Goal: Task Accomplishment & Management: Complete application form

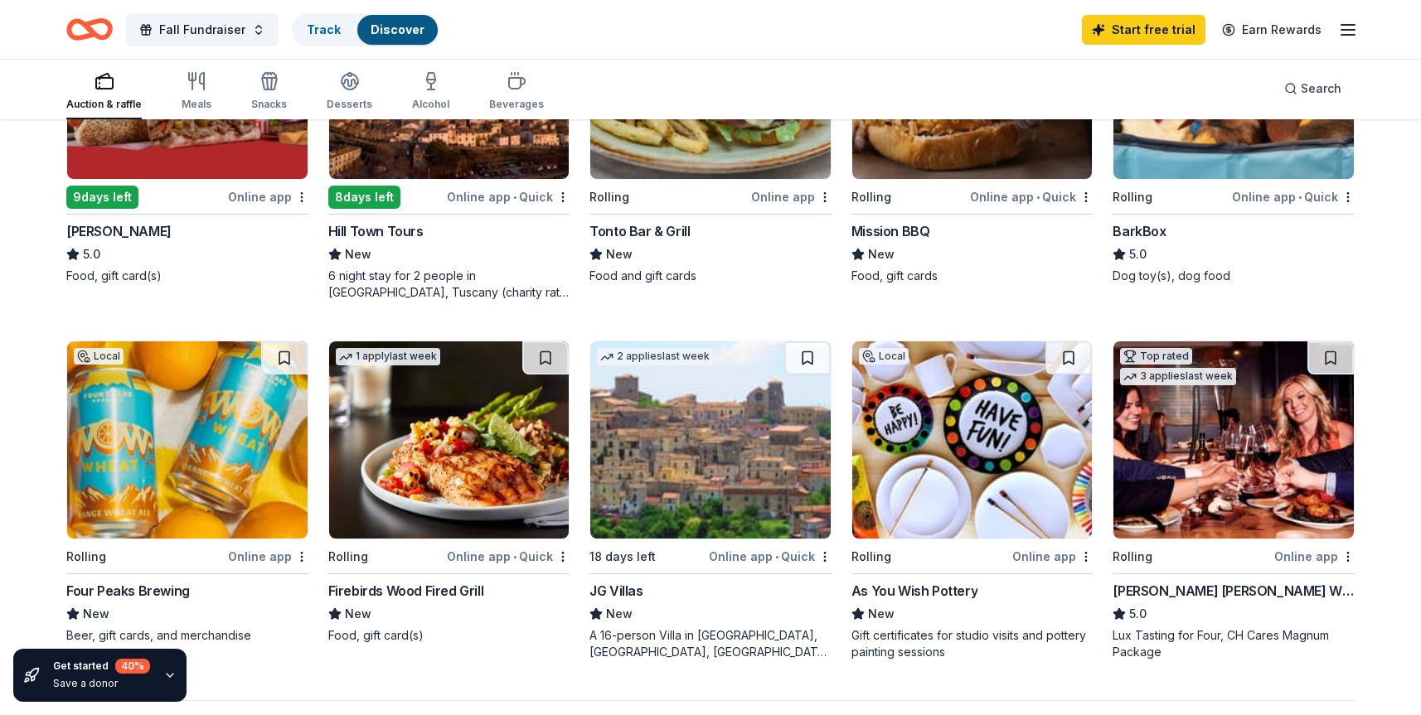
scroll to position [1326, 0]
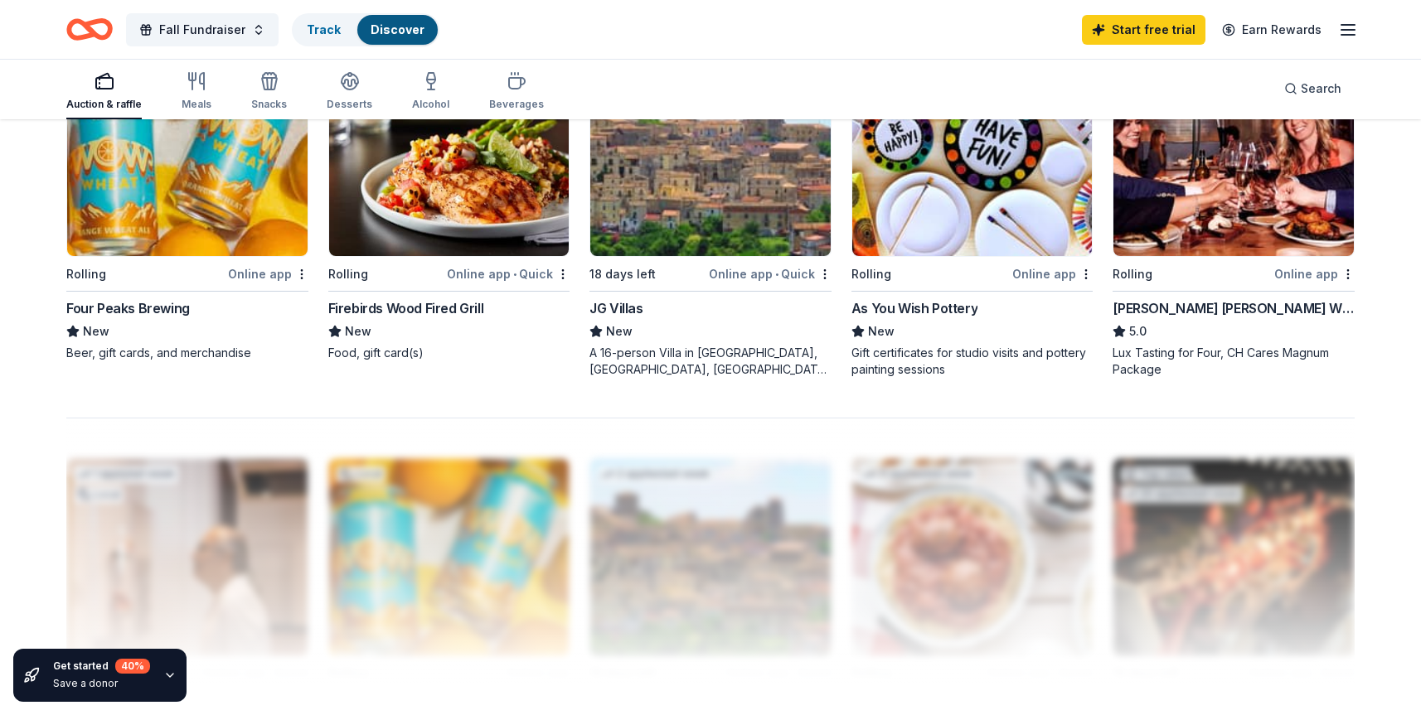
click at [406, 306] on div "Firebirds Wood Fired Grill" at bounding box center [406, 308] width 156 height 20
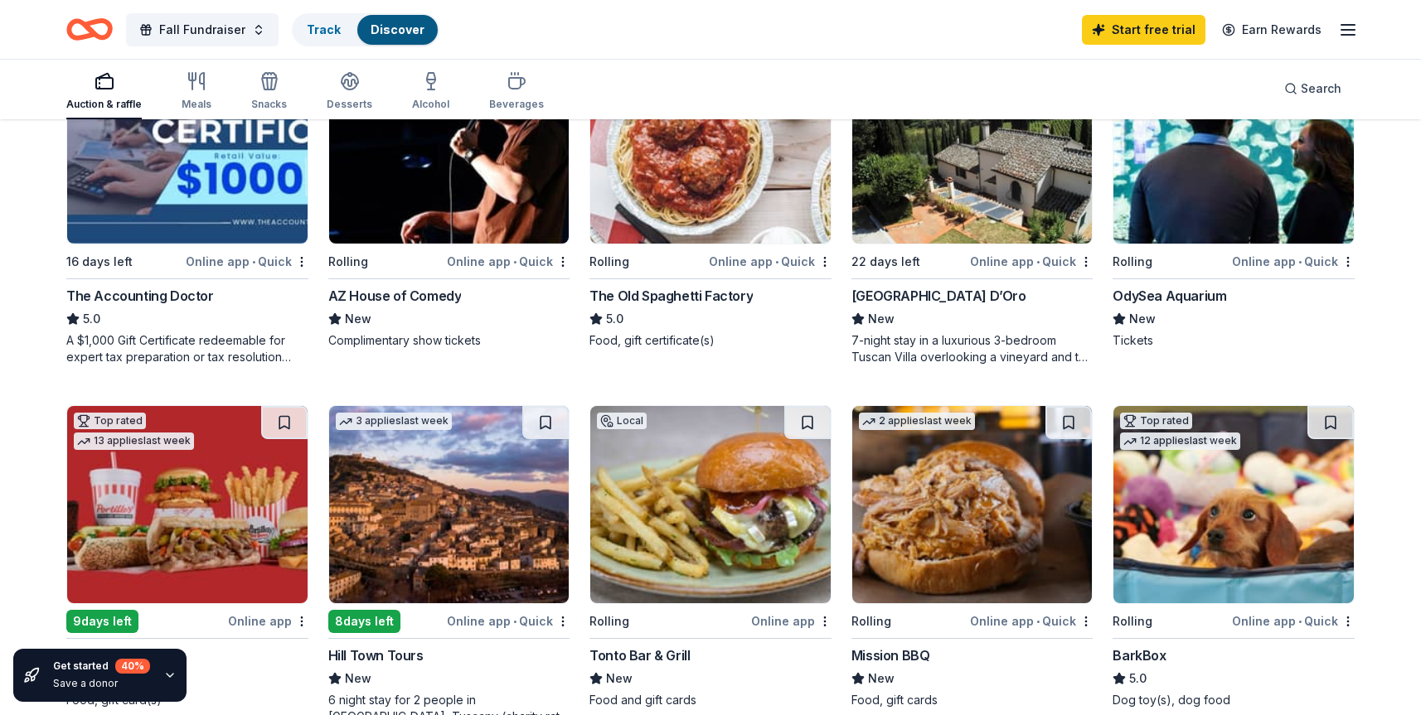
scroll to position [497, 0]
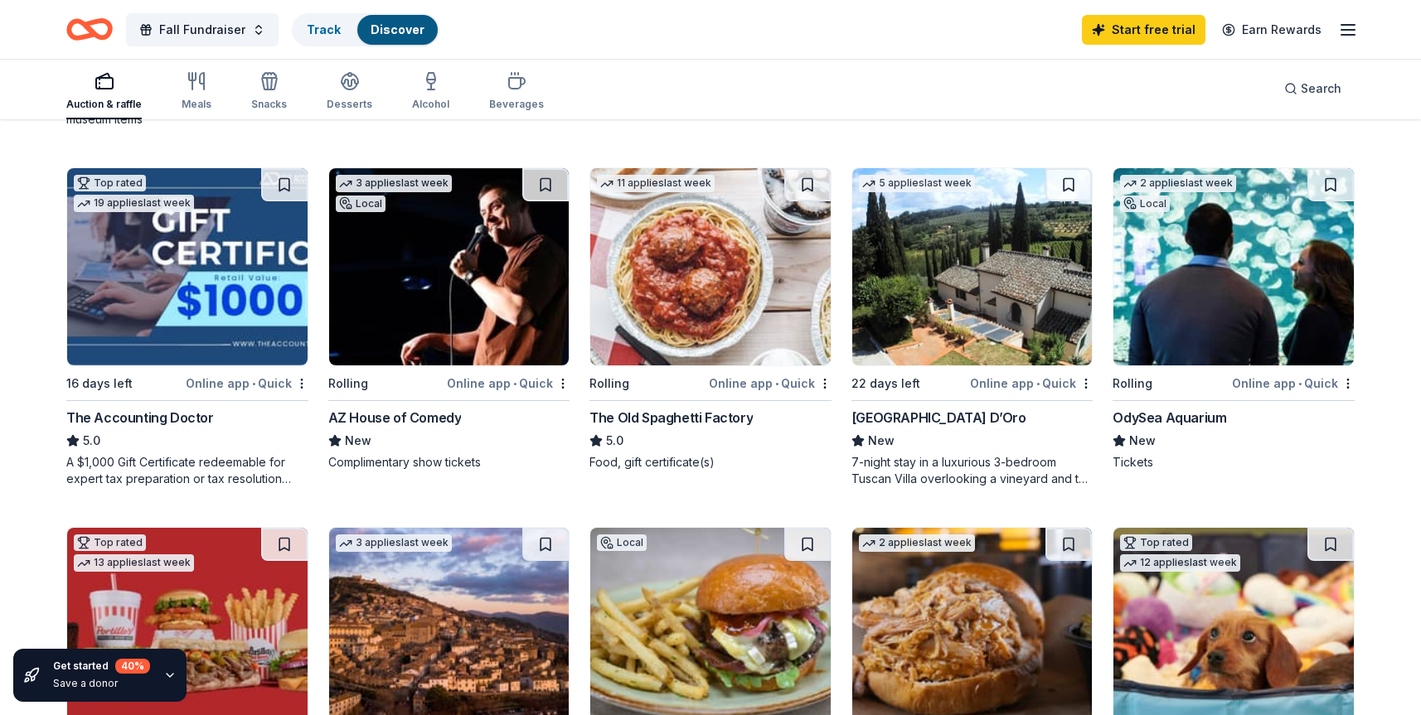
click at [463, 298] on img at bounding box center [449, 266] width 240 height 197
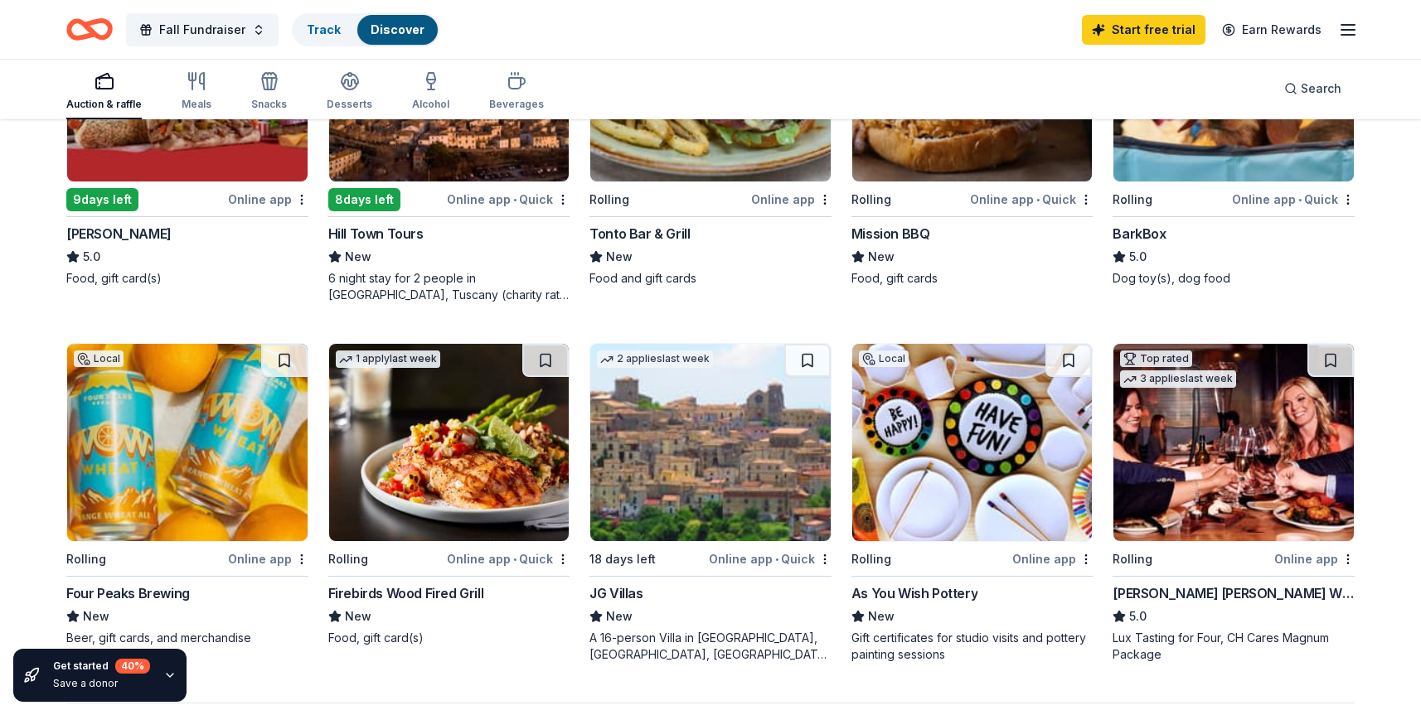
scroll to position [1161, 0]
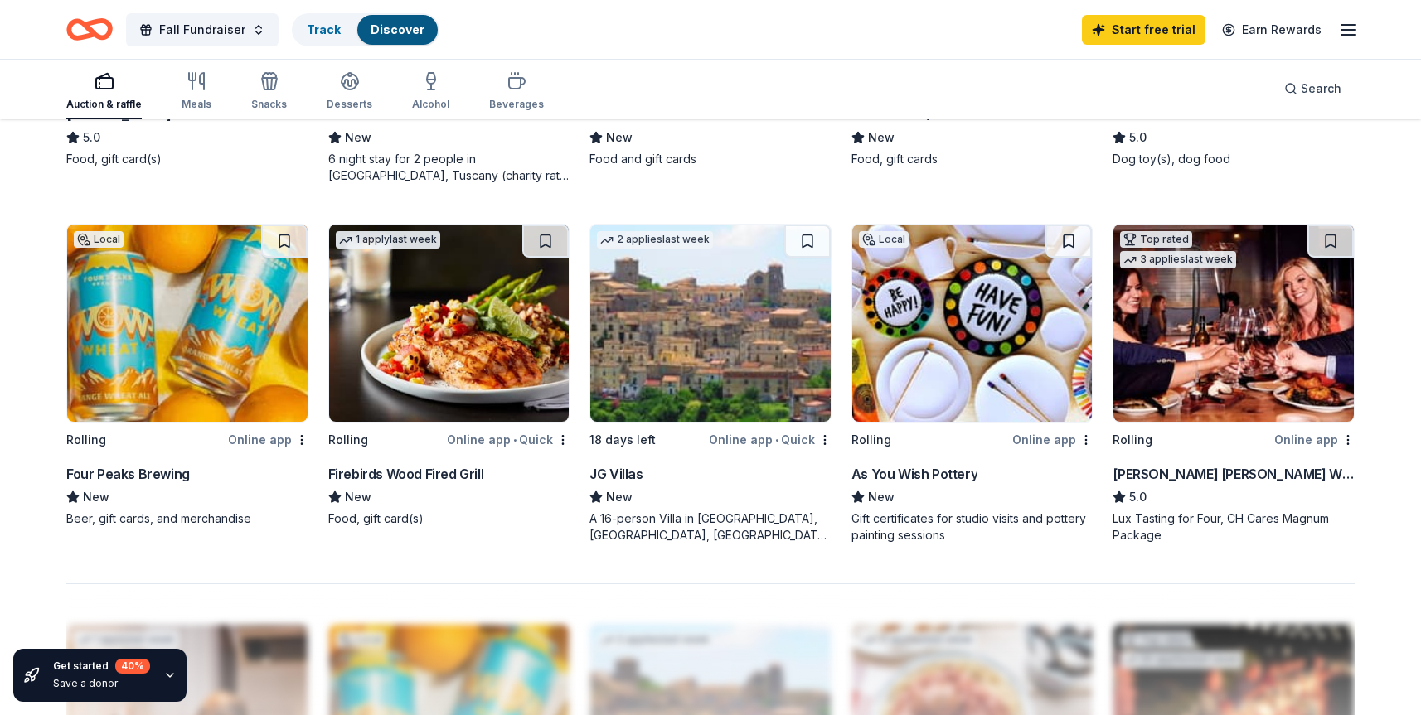
click at [125, 473] on div "Four Peaks Brewing" at bounding box center [128, 474] width 124 height 20
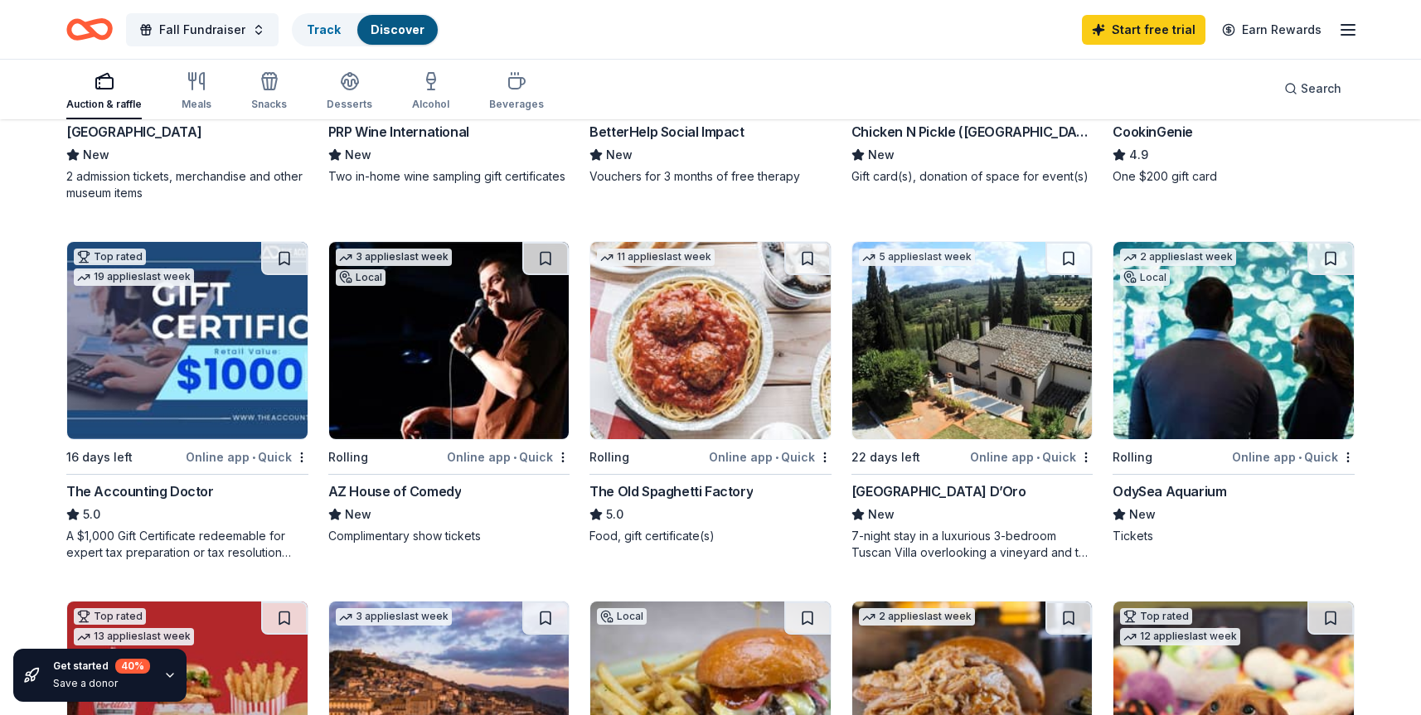
scroll to position [414, 0]
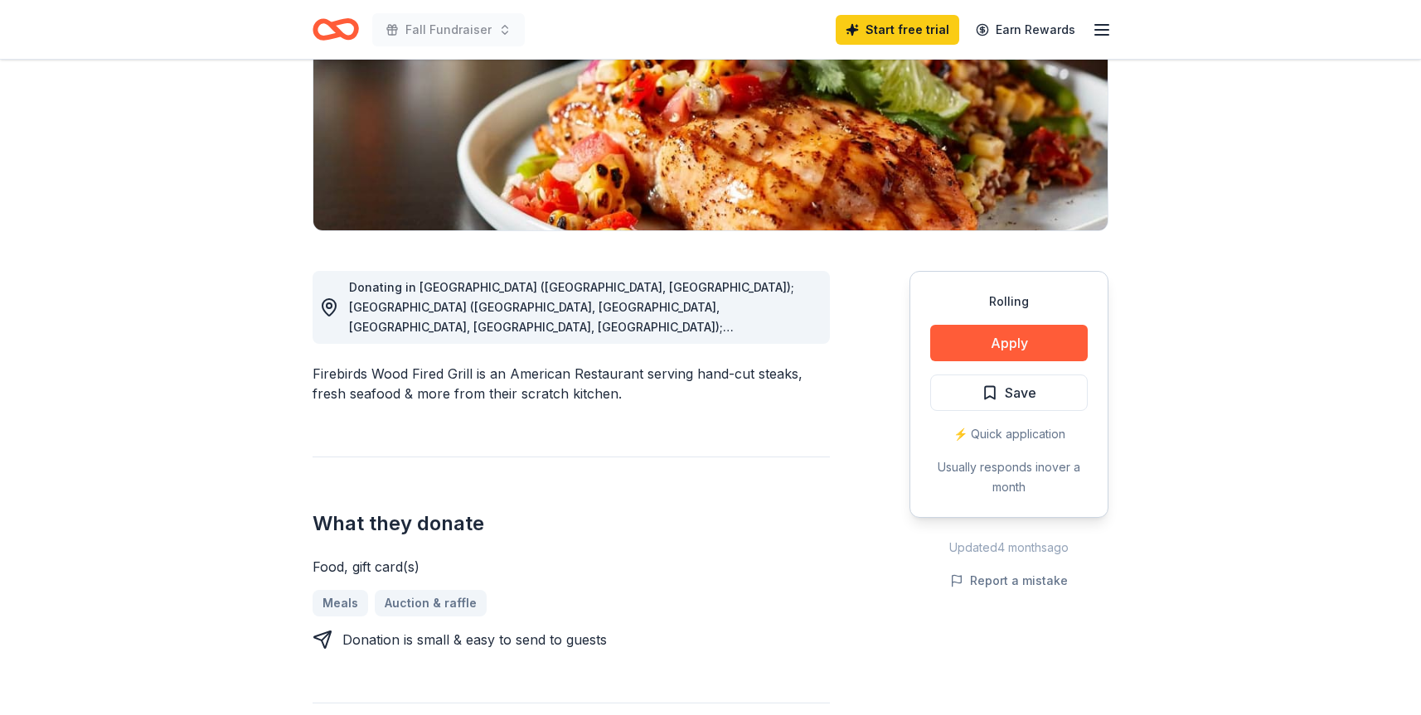
scroll to position [332, 0]
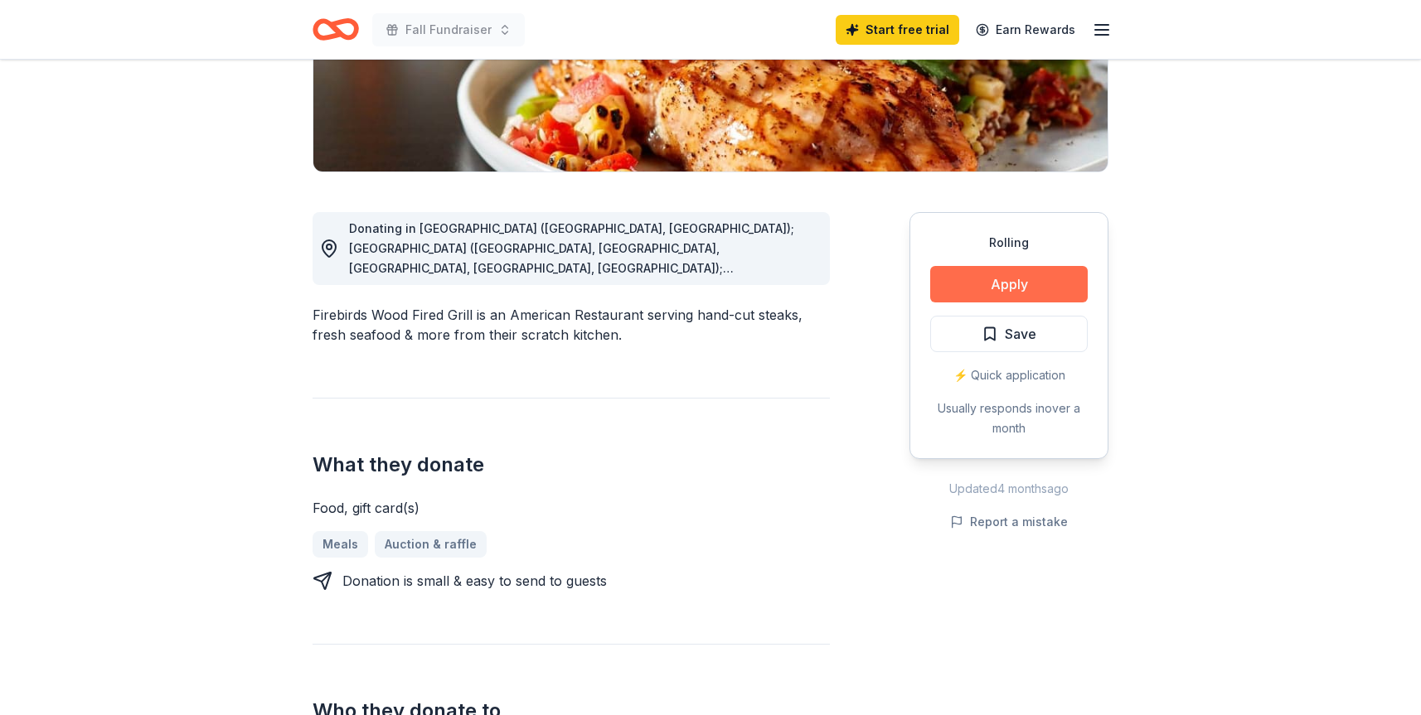
click at [1005, 282] on button "Apply" at bounding box center [1008, 284] width 157 height 36
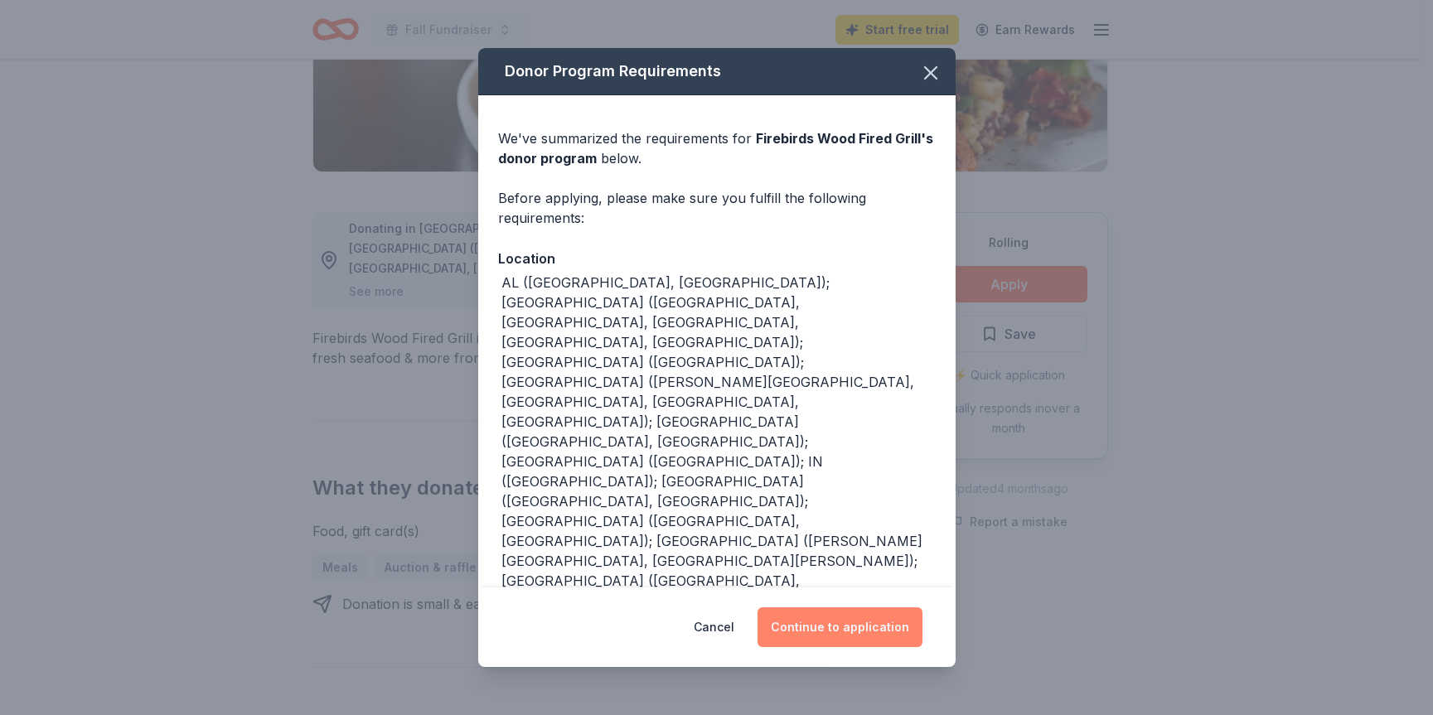
click at [859, 630] on button "Continue to application" at bounding box center [840, 628] width 165 height 40
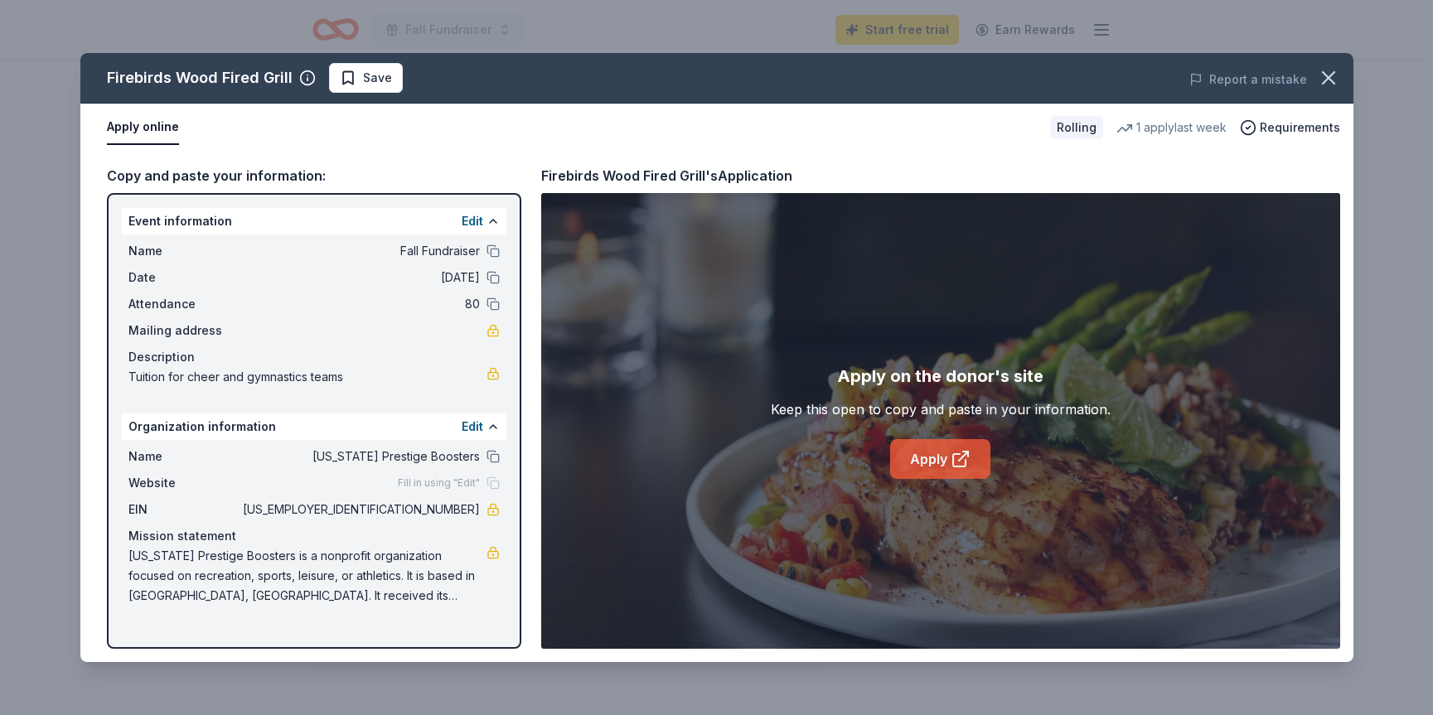
click at [911, 460] on link "Apply" at bounding box center [940, 459] width 100 height 40
click at [1330, 76] on icon "button" at bounding box center [1329, 78] width 12 height 12
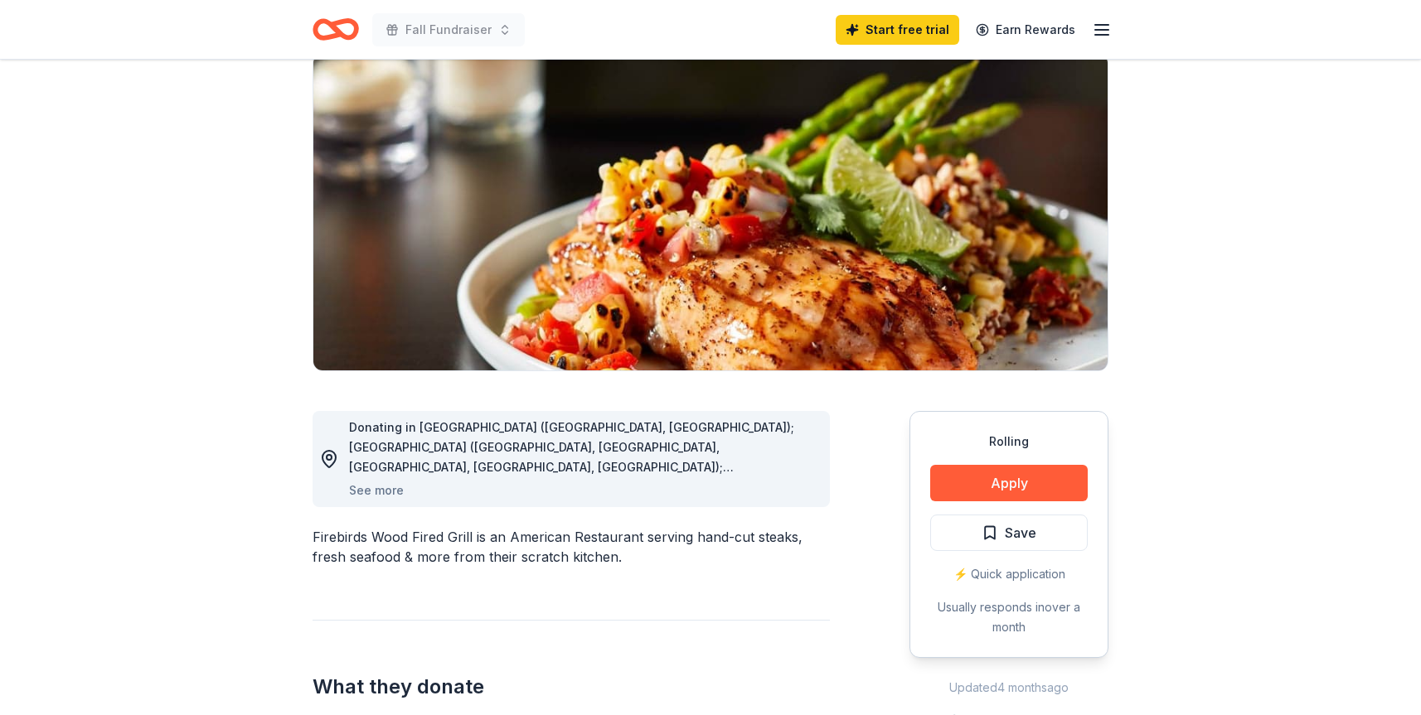
scroll to position [0, 0]
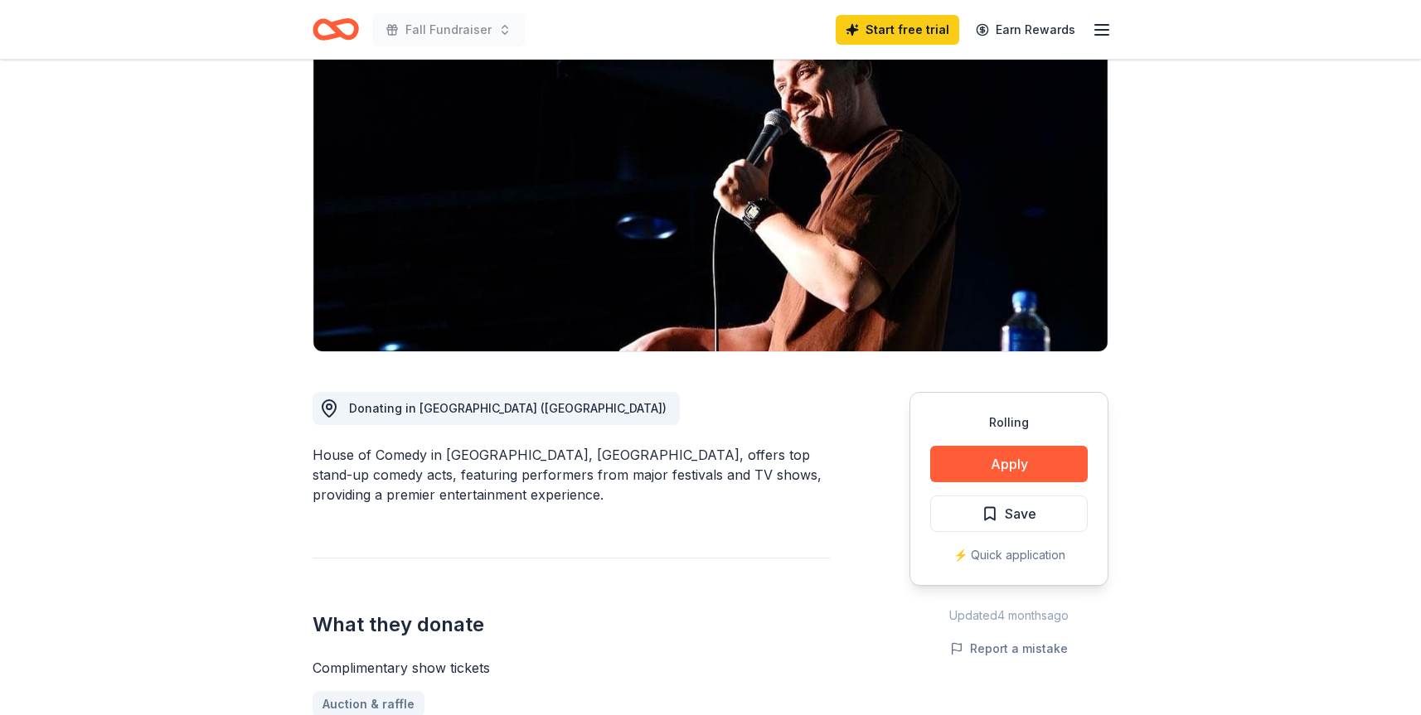
scroll to position [166, 0]
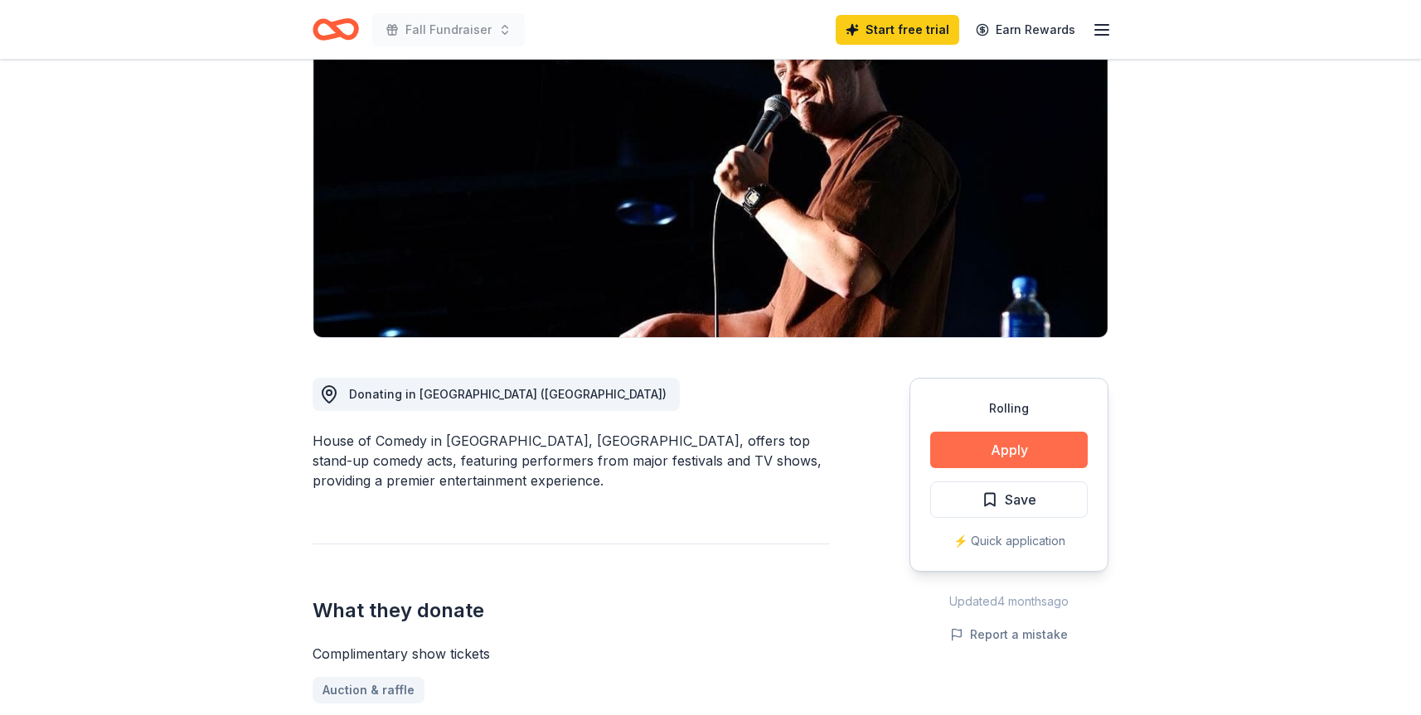
click at [996, 449] on button "Apply" at bounding box center [1008, 450] width 157 height 36
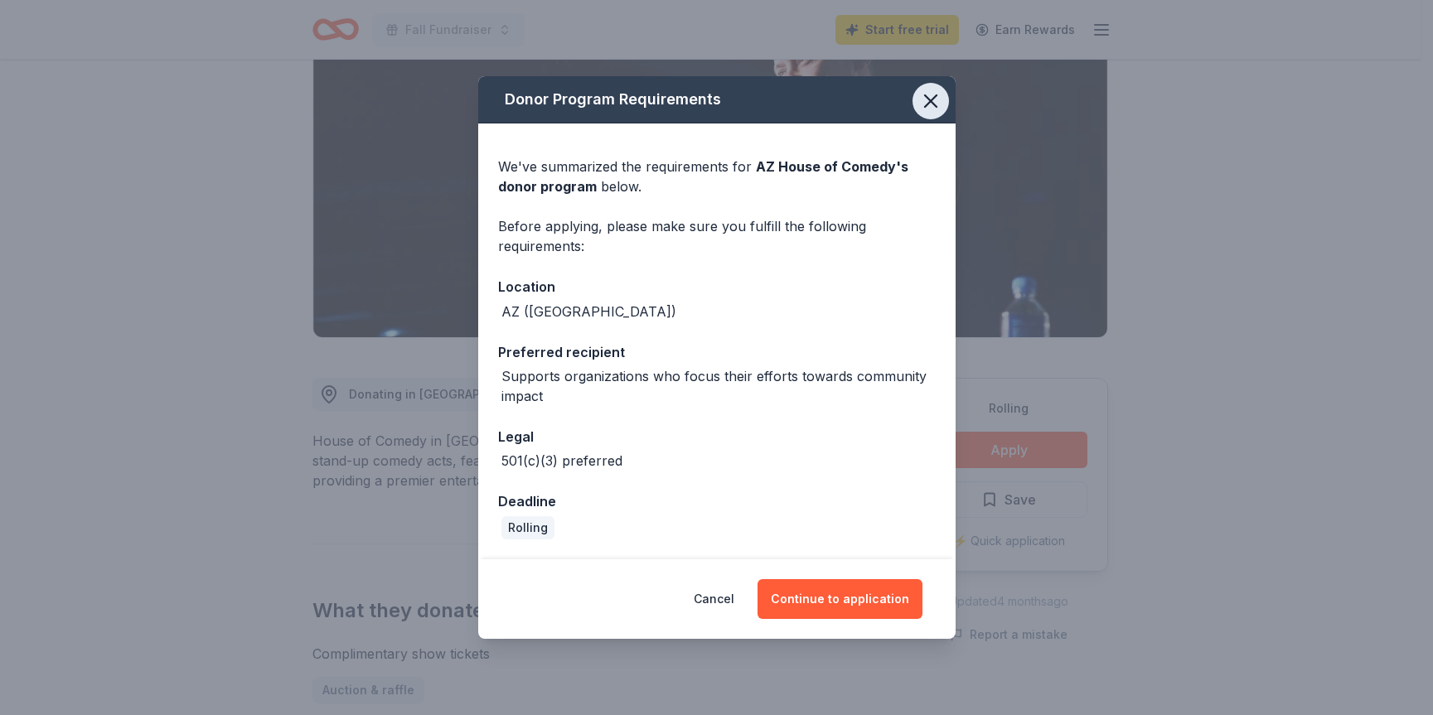
click at [926, 103] on icon "button" at bounding box center [930, 101] width 23 height 23
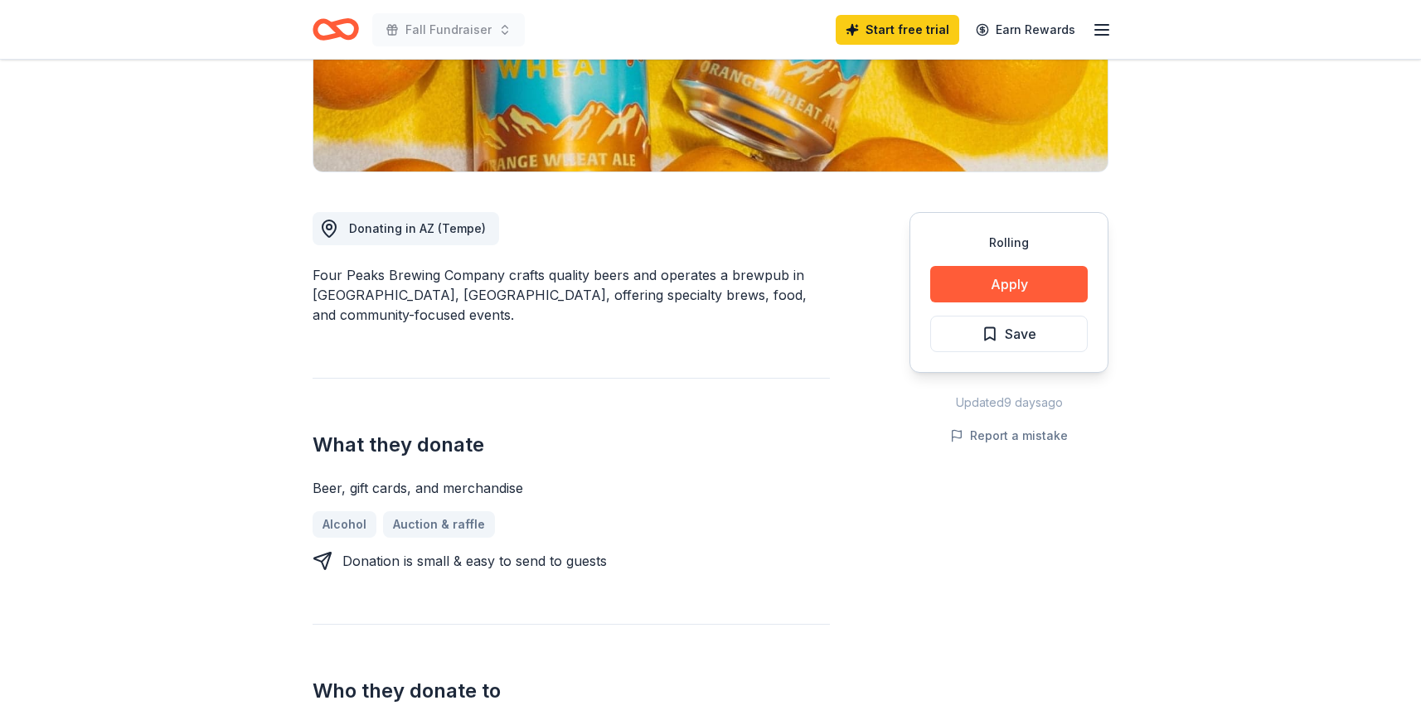
scroll to position [663, 0]
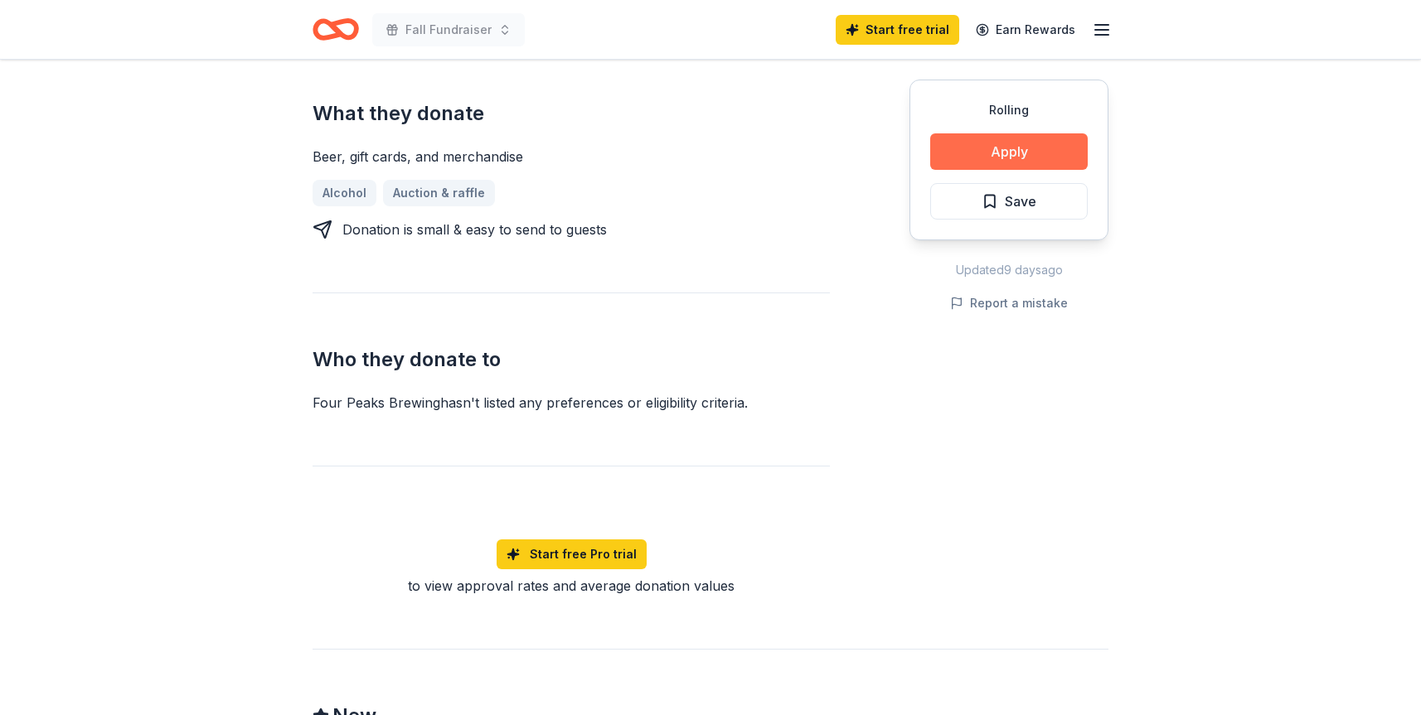
click at [1019, 151] on button "Apply" at bounding box center [1008, 151] width 157 height 36
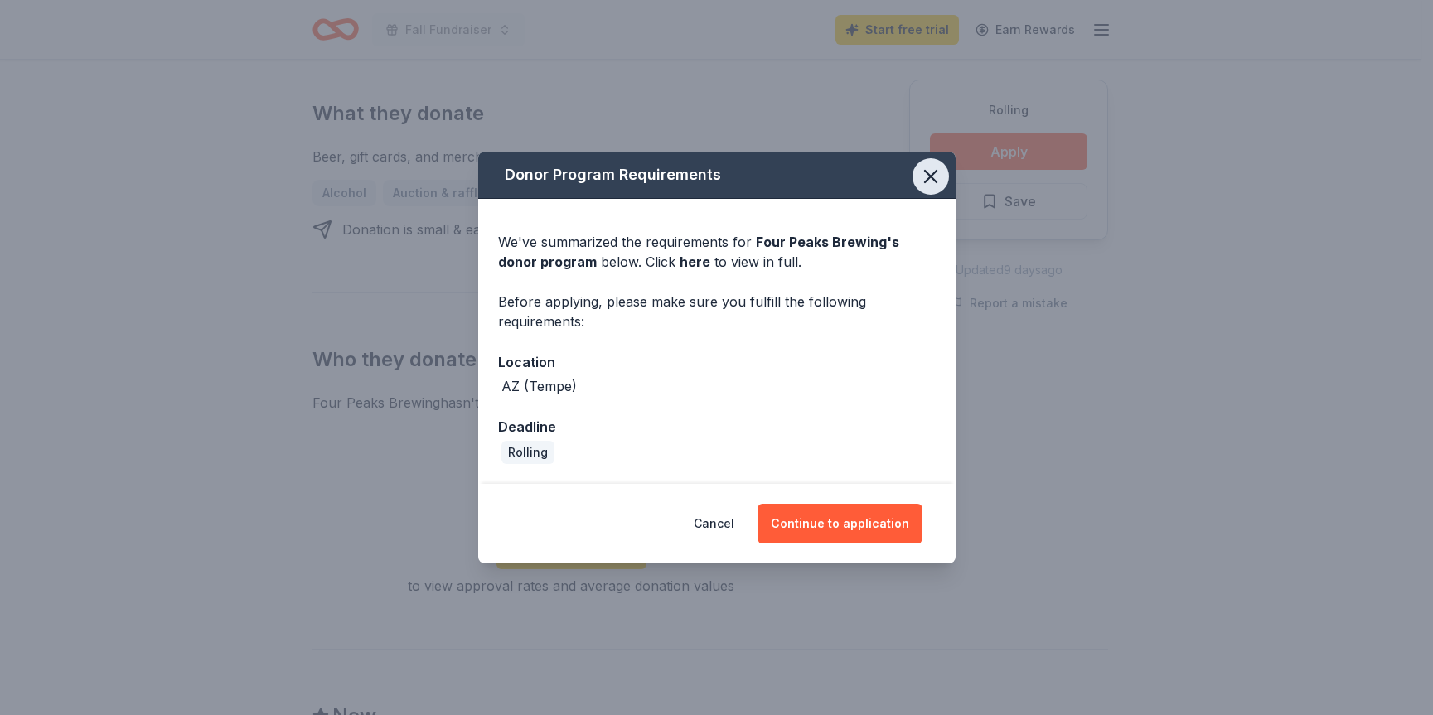
click at [931, 173] on icon "button" at bounding box center [930, 176] width 23 height 23
